Goal: Task Accomplishment & Management: Manage account settings

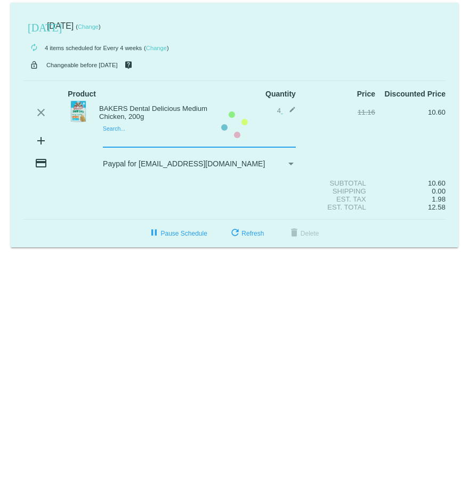
click at [110, 137] on mat-card "[DATE] [DATE] ( Change ) autorenew 4 items scheduled for Every 4 weeks ( Change…" at bounding box center [235, 125] width 448 height 245
type input "g"
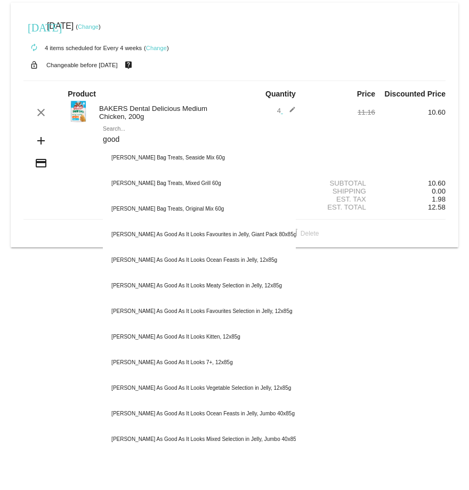
click at [43, 190] on div "Shipping 0.00" at bounding box center [234, 191] width 422 height 8
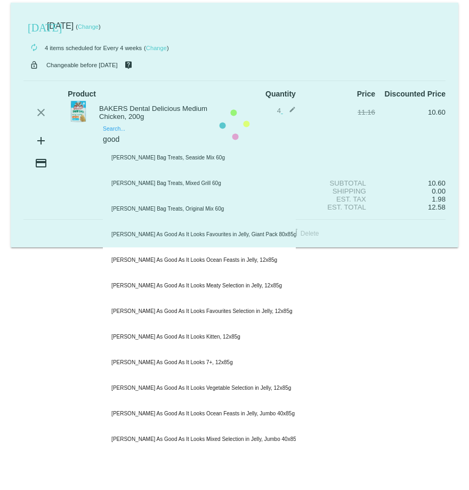
click at [123, 143] on mat-card "[DATE] [DATE] ( Change ) autorenew 4 items scheduled for Every 4 weeks ( Change…" at bounding box center [235, 125] width 448 height 245
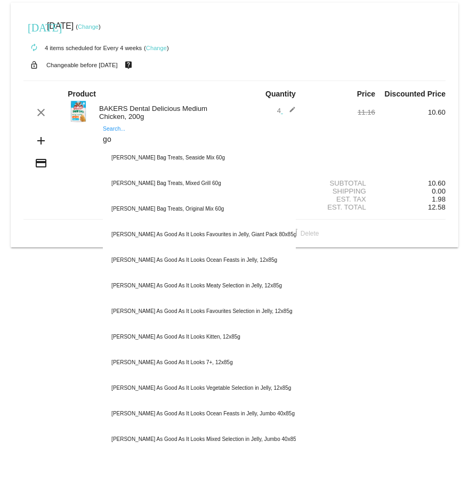
type input "g"
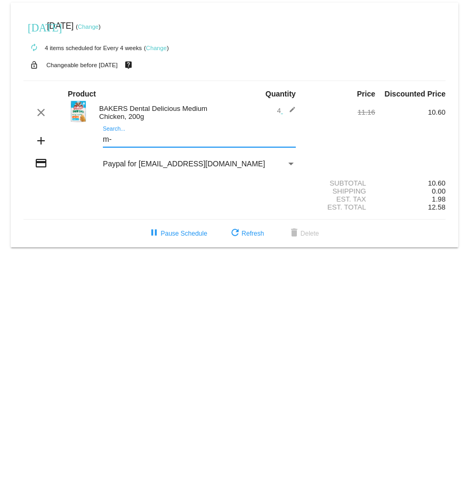
type input "m"
click at [99, 28] on link "Change" at bounding box center [88, 26] width 21 height 6
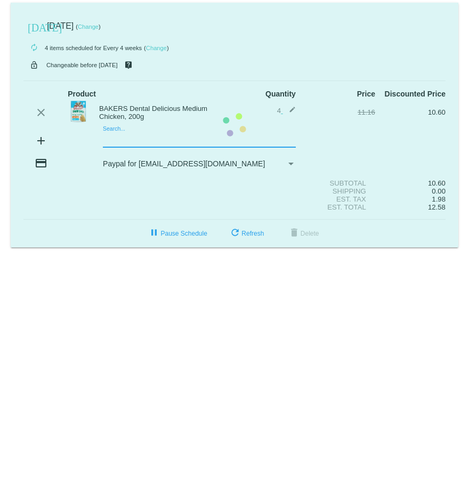
click at [111, 142] on mat-card "[DATE] [DATE] ( Change ) autorenew 4 items scheduled for Every 4 weeks ( Change…" at bounding box center [235, 125] width 448 height 245
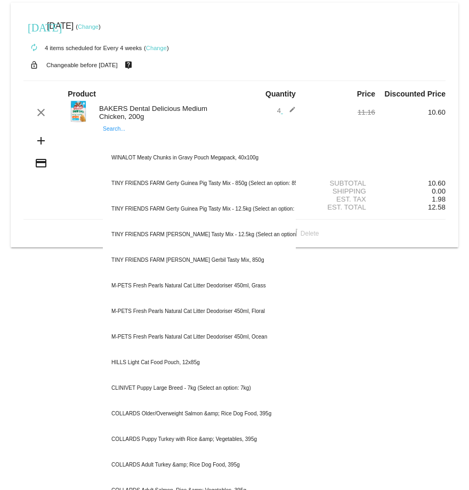
paste input "M-PETS Rawhide Bone with Duck, 6 Pack"
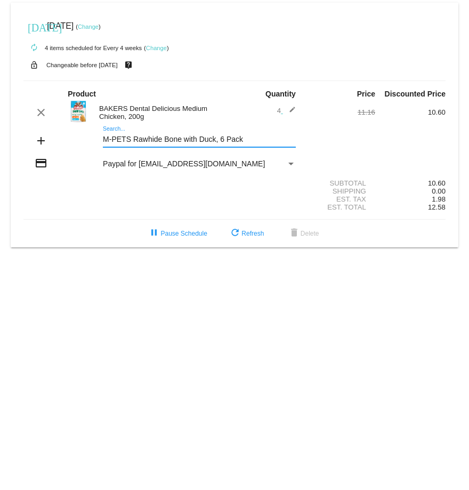
click at [151, 138] on input "M-PETS Rawhide Bone with Duck, 6 Pack" at bounding box center [199, 139] width 193 height 9
click at [251, 140] on input "M-PETS Rawhide Bone with Duck, 6 Pack" at bounding box center [199, 139] width 193 height 9
type input "M-PETS Rawhide Bone with Duck, 6 Pack"
click at [117, 132] on div "M-PETS Rawhide Bone with Duck, 6 Pack Search..." at bounding box center [199, 136] width 193 height 21
click at [41, 143] on mat-icon "add" at bounding box center [41, 140] width 13 height 13
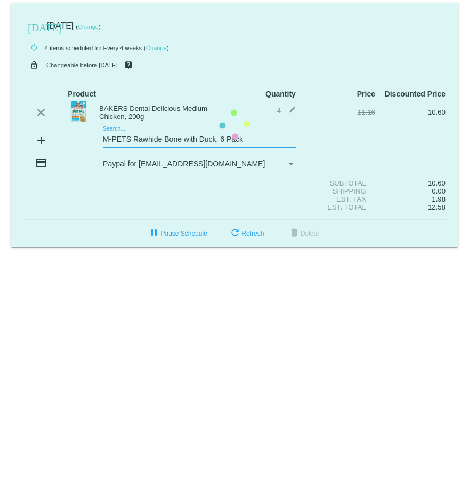
click at [247, 141] on mat-card "[DATE] [DATE] ( Change ) autorenew 4 items scheduled for Every 4 weeks ( Change…" at bounding box center [235, 125] width 448 height 245
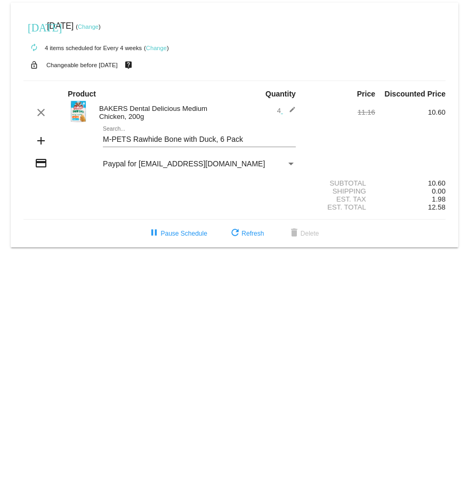
click at [117, 132] on div "M-PETS Rawhide Bone with Duck, 6 Pack Search..." at bounding box center [199, 136] width 193 height 21
click at [252, 234] on span "refresh Refresh" at bounding box center [246, 233] width 35 height 7
click at [314, 234] on span "delete Delete" at bounding box center [303, 233] width 31 height 7
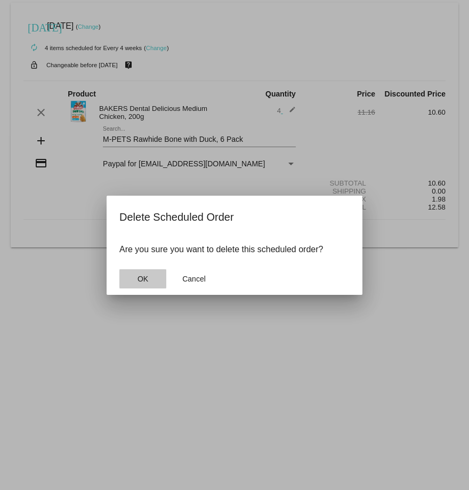
click at [143, 277] on span "OK" at bounding box center [142, 278] width 11 height 9
